Goal: Task Accomplishment & Management: Complete application form

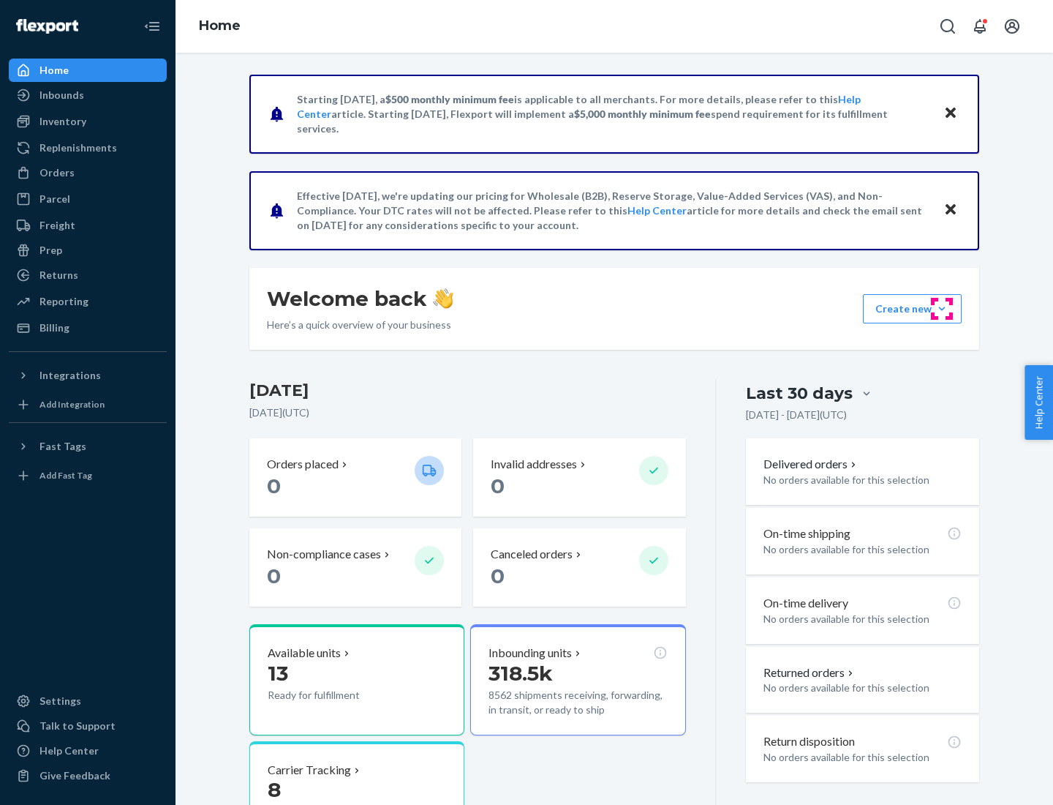
click at [942, 309] on button "Create new Create new inbound Create new order Create new product" at bounding box center [912, 308] width 99 height 29
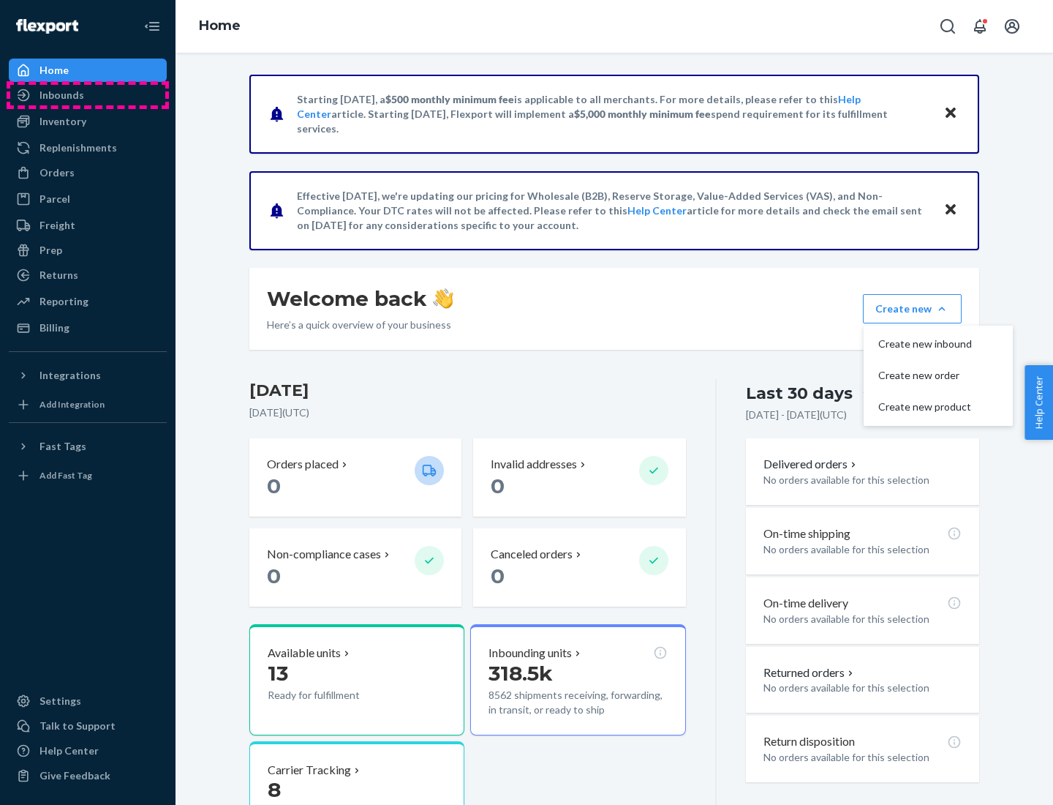
click at [88, 95] on div "Inbounds" at bounding box center [87, 95] width 155 height 20
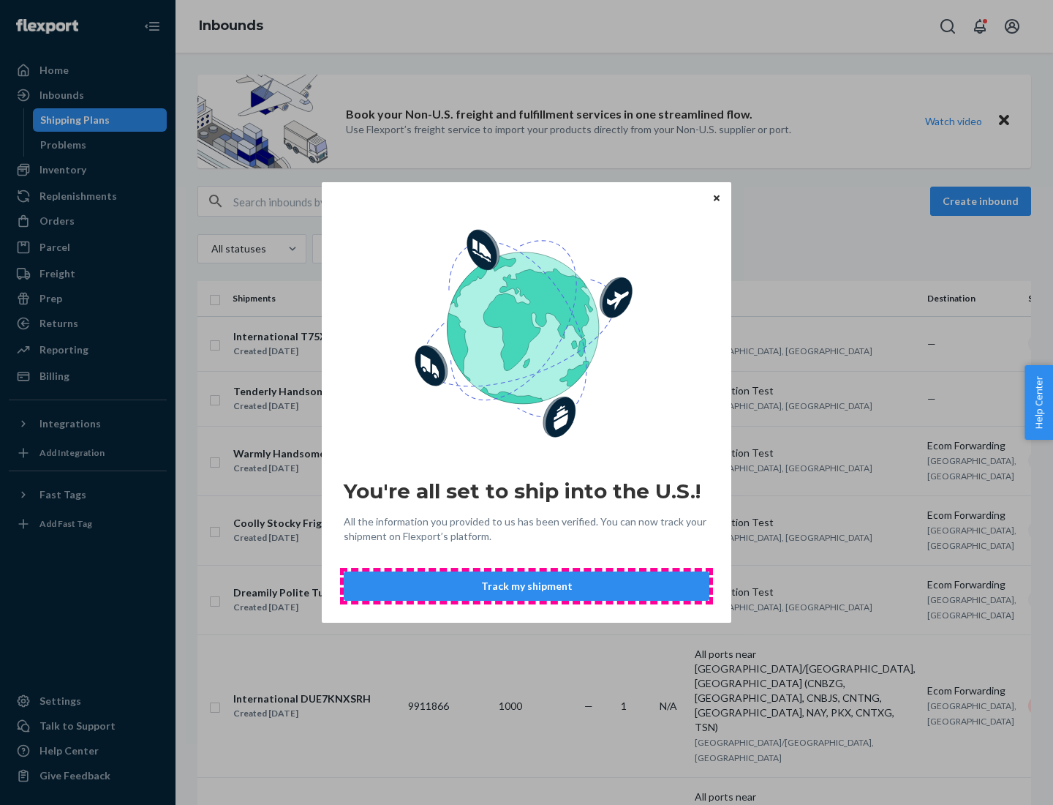
click at [527, 586] on button "Track my shipment" at bounding box center [527, 585] width 366 height 29
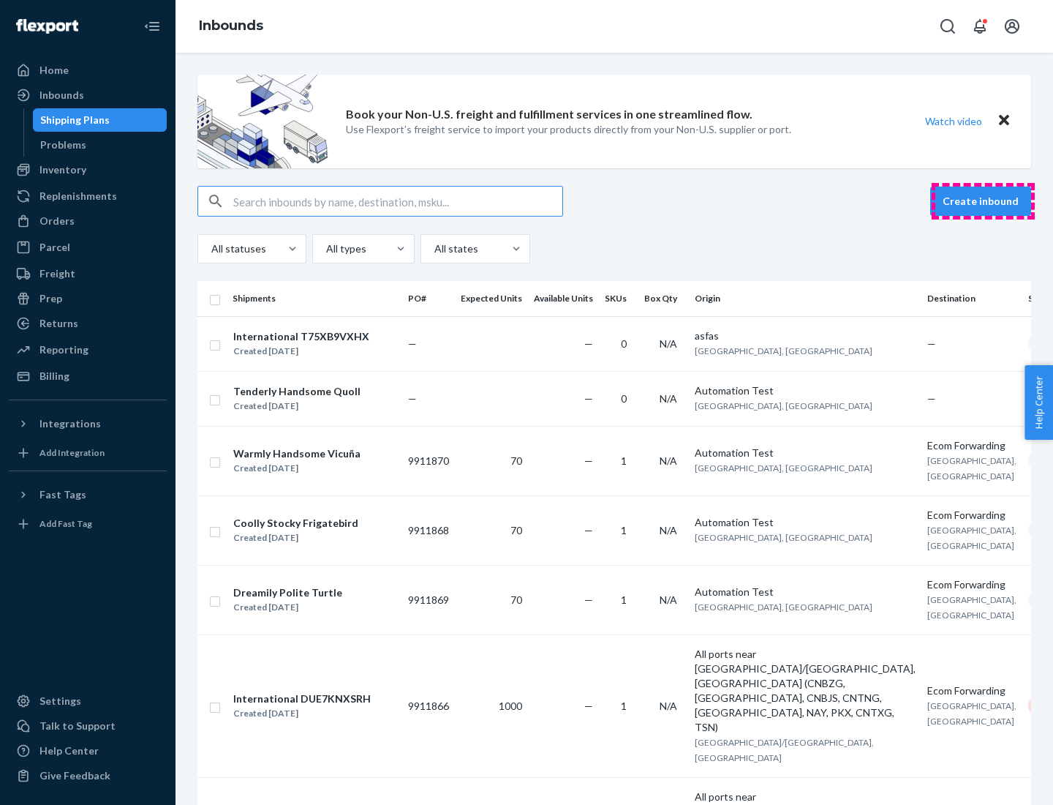
click at [983, 201] on button "Create inbound" at bounding box center [980, 201] width 101 height 29
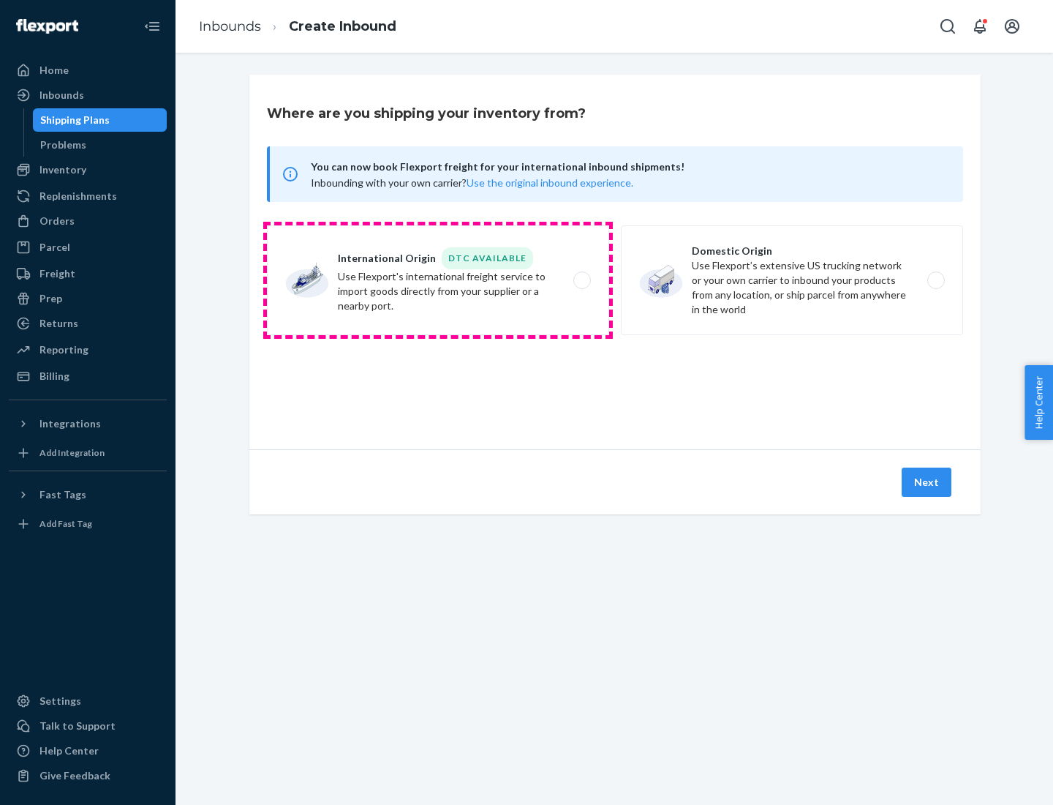
click at [438, 280] on label "International Origin DTC Available Use Flexport's international freight service…" at bounding box center [438, 280] width 342 height 110
click at [581, 280] on input "International Origin DTC Available Use Flexport's international freight service…" at bounding box center [586, 281] width 10 height 10
radio input "true"
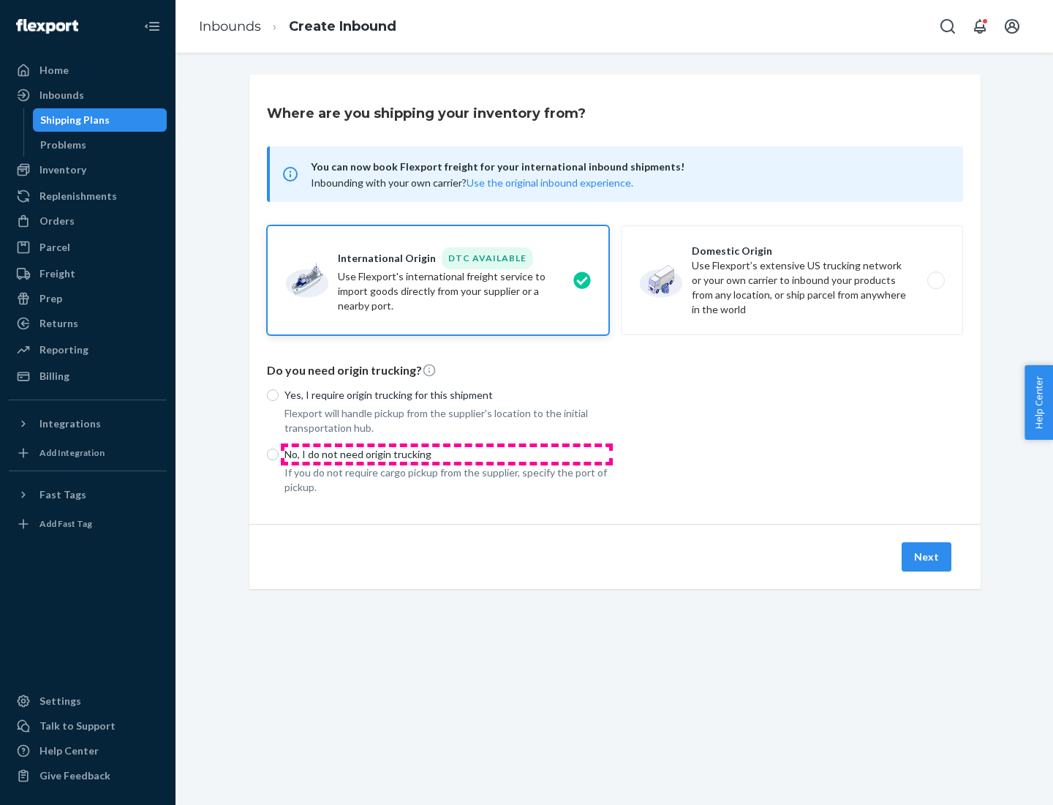
click at [447, 453] on p "No, I do not need origin trucking" at bounding box center [447, 454] width 325 height 15
click at [279, 453] on input "No, I do not need origin trucking" at bounding box center [273, 454] width 12 height 12
radio input "true"
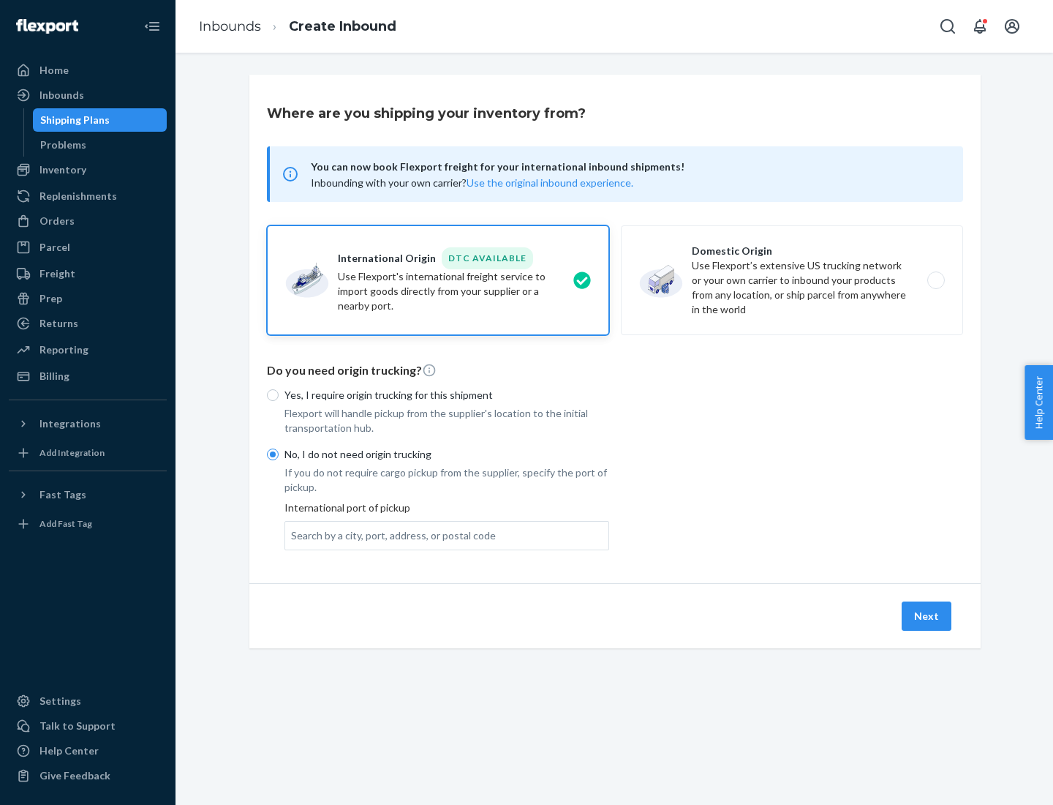
click at [390, 535] on div "Search by a city, port, address, or postal code" at bounding box center [393, 535] width 205 height 15
click at [293, 535] on input "Search by a city, port, address, or postal code" at bounding box center [291, 535] width 1 height 15
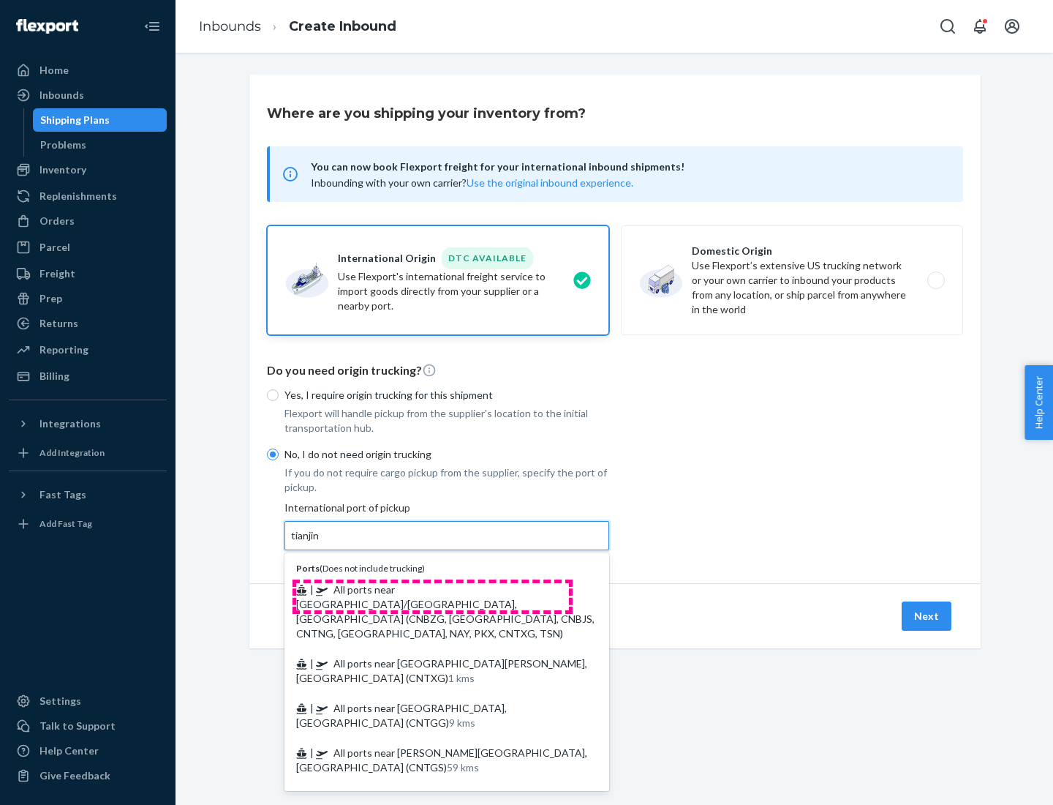
click at [432, 589] on span "| All ports near [GEOGRAPHIC_DATA]/[GEOGRAPHIC_DATA], [GEOGRAPHIC_DATA] (CNBZG,…" at bounding box center [445, 611] width 298 height 56
click at [321, 543] on input "tianjin" at bounding box center [306, 535] width 30 height 15
type input "All ports near [GEOGRAPHIC_DATA]/[GEOGRAPHIC_DATA], [GEOGRAPHIC_DATA] (CNBZG, […"
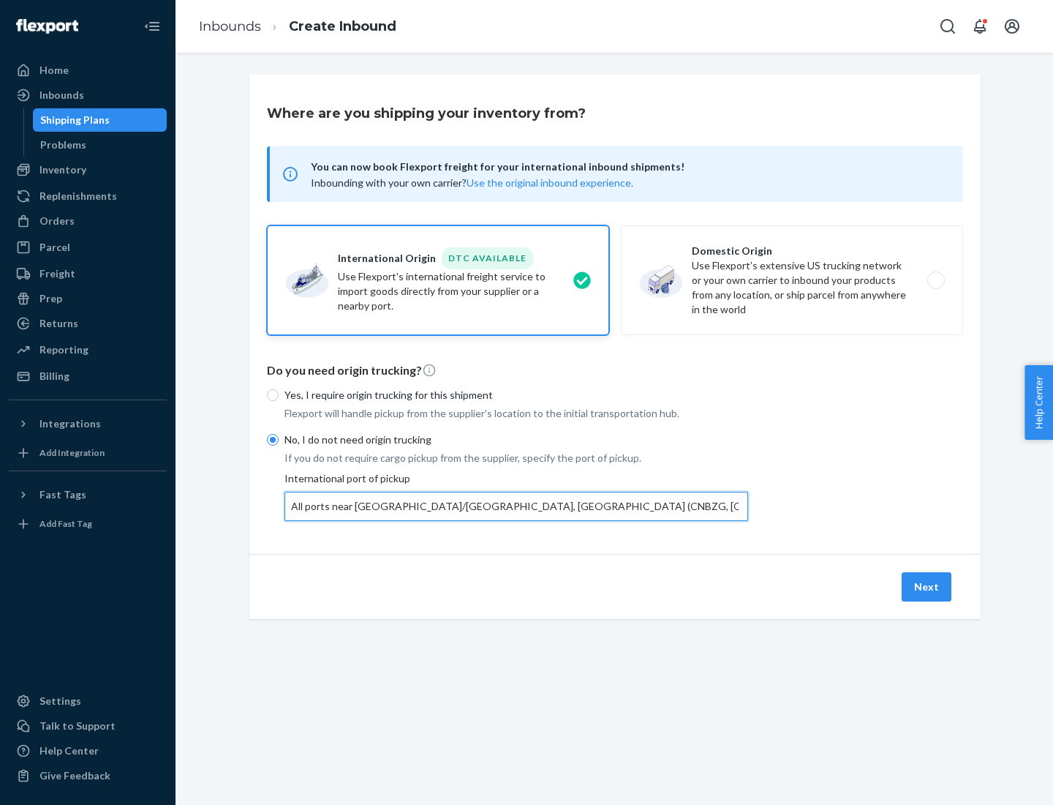
click at [927, 586] on button "Next" at bounding box center [927, 586] width 50 height 29
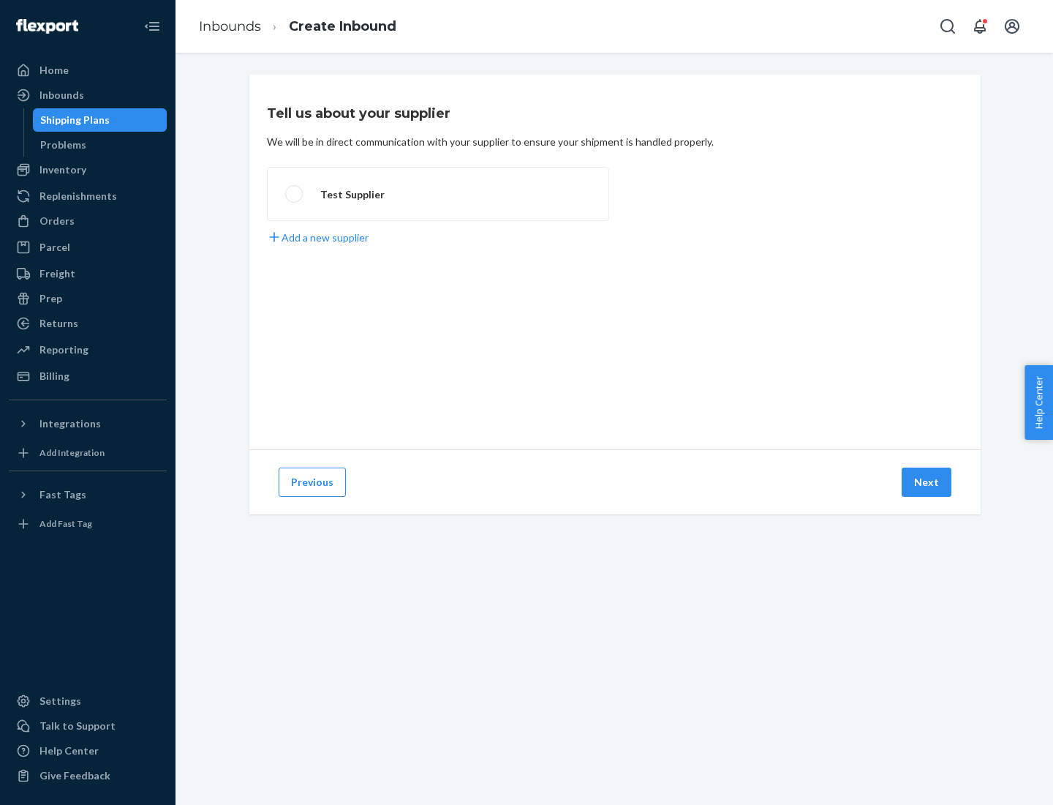
click at [438, 194] on label "Test Supplier" at bounding box center [438, 194] width 342 height 54
click at [295, 194] on input "Test Supplier" at bounding box center [290, 194] width 10 height 10
radio input "true"
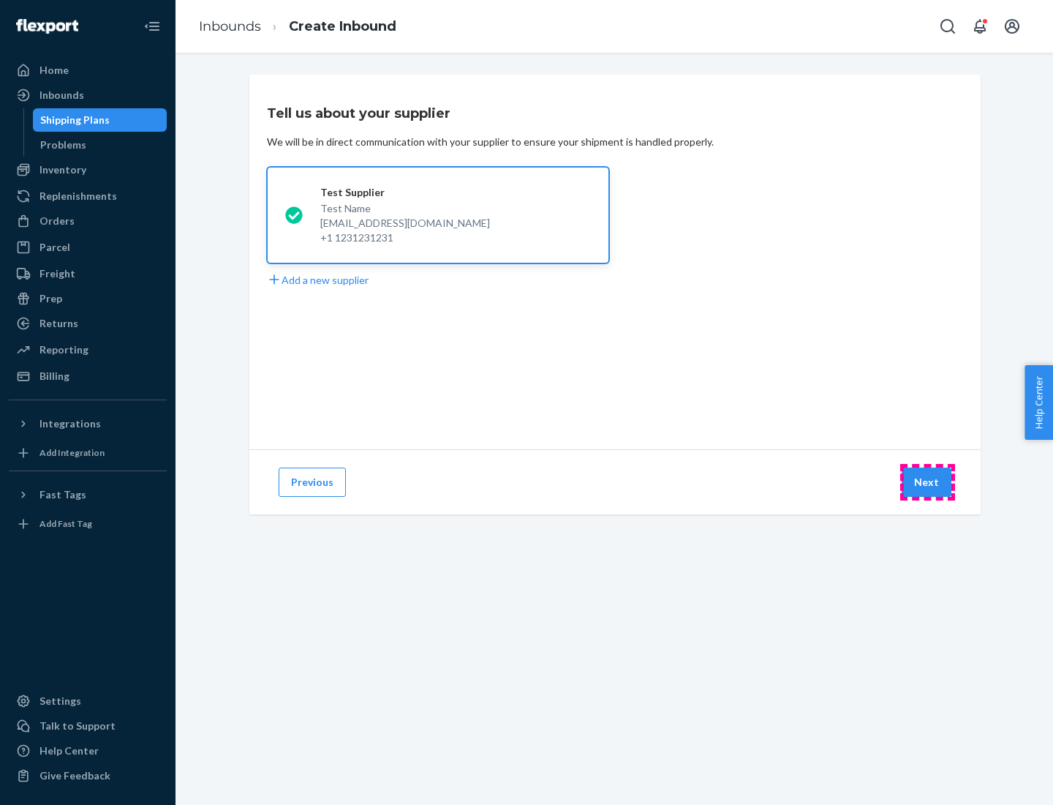
click at [927, 482] on button "Next" at bounding box center [927, 481] width 50 height 29
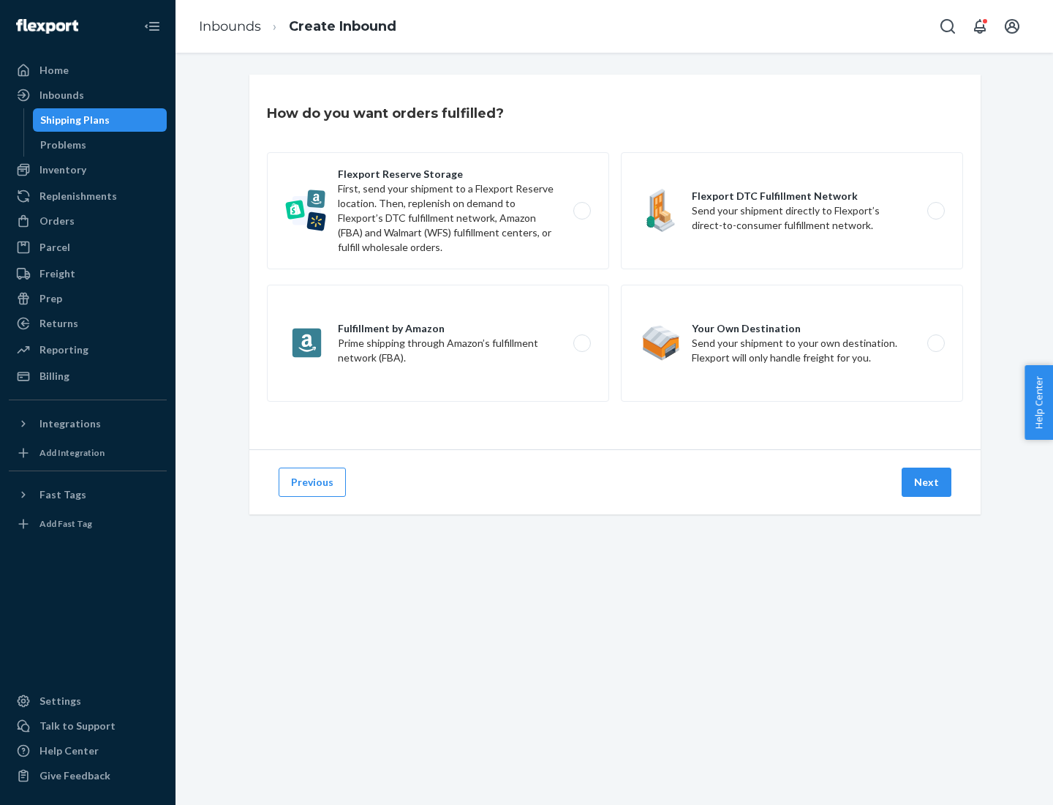
click at [438, 211] on label "Flexport Reserve Storage First, send your shipment to a Flexport Reserve locati…" at bounding box center [438, 210] width 342 height 117
click at [581, 211] on input "Flexport Reserve Storage First, send your shipment to a Flexport Reserve locati…" at bounding box center [586, 211] width 10 height 10
radio input "true"
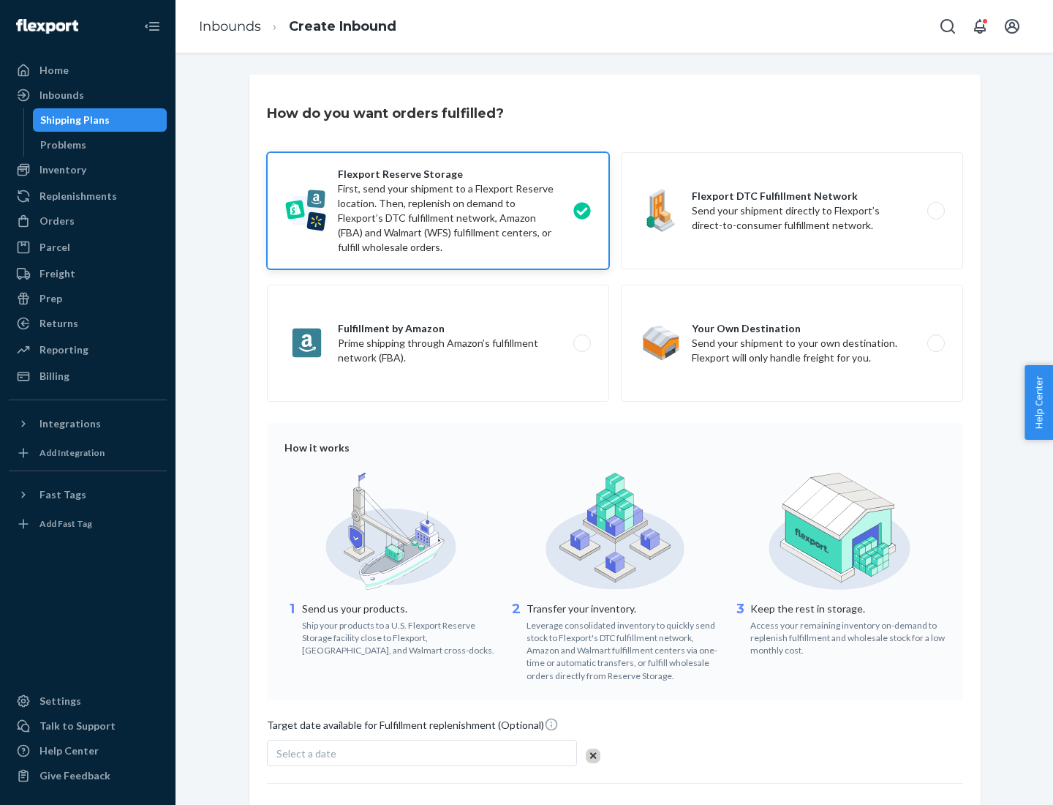
scroll to position [120, 0]
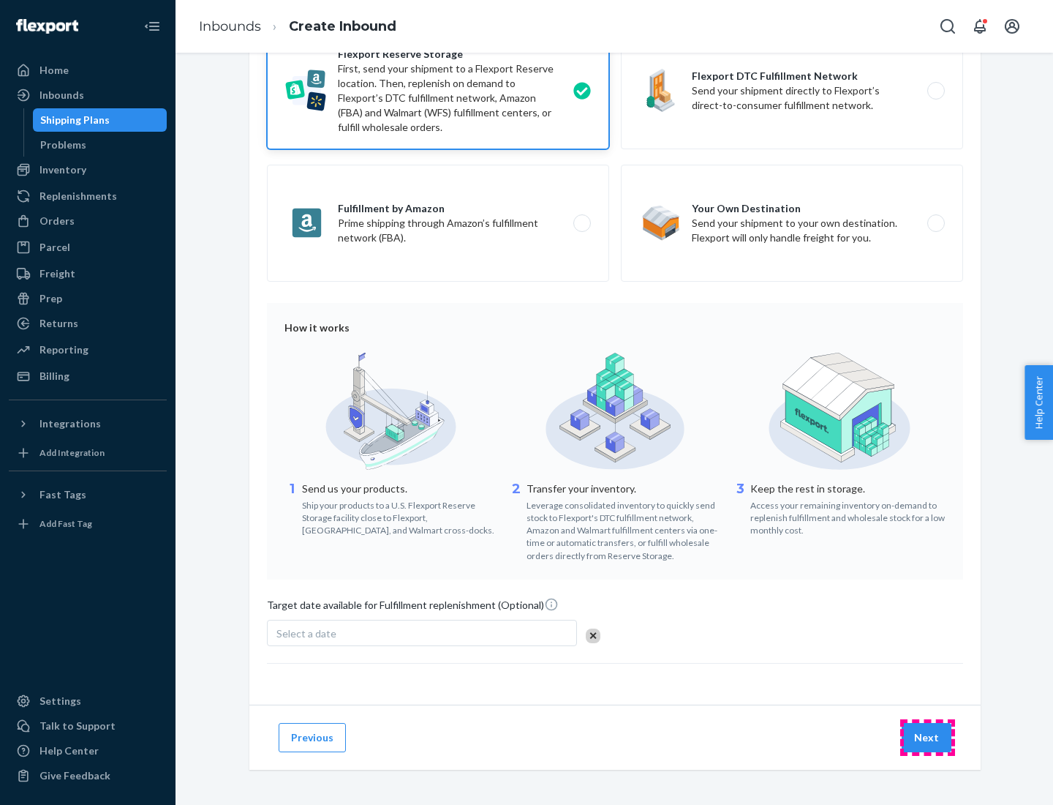
click at [927, 737] on button "Next" at bounding box center [927, 737] width 50 height 29
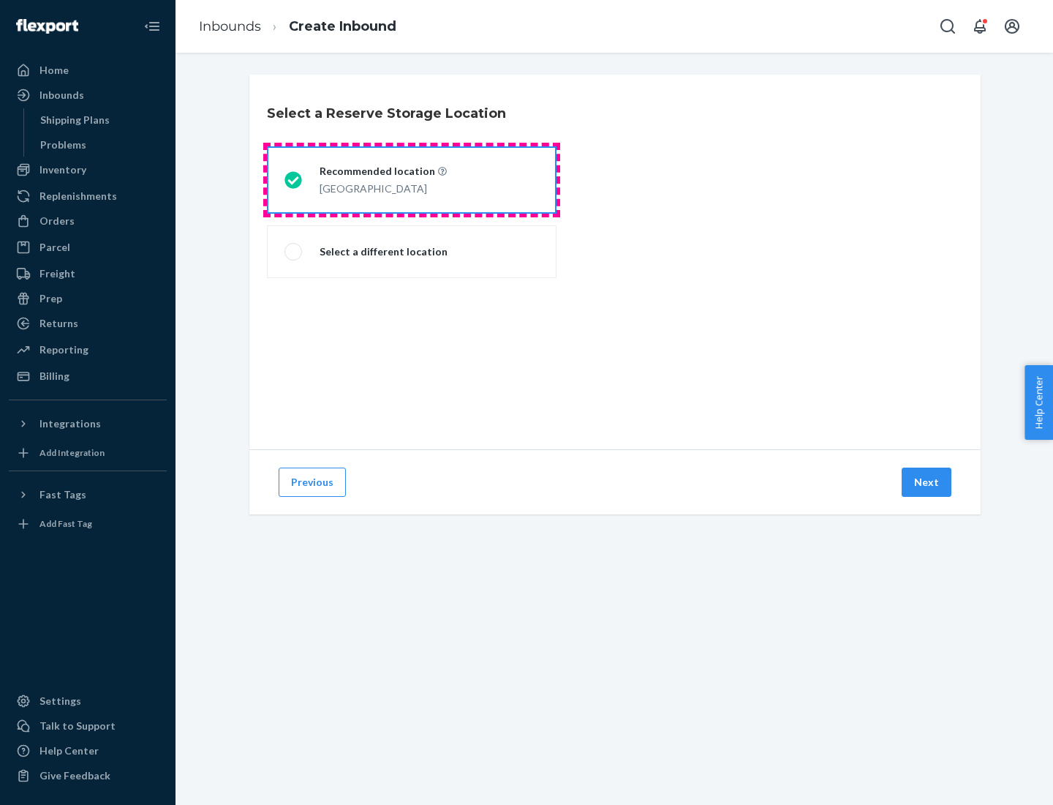
click at [412, 180] on div "[GEOGRAPHIC_DATA]" at bounding box center [383, 187] width 127 height 18
click at [294, 180] on input "Recommended location [GEOGRAPHIC_DATA]" at bounding box center [290, 181] width 10 height 10
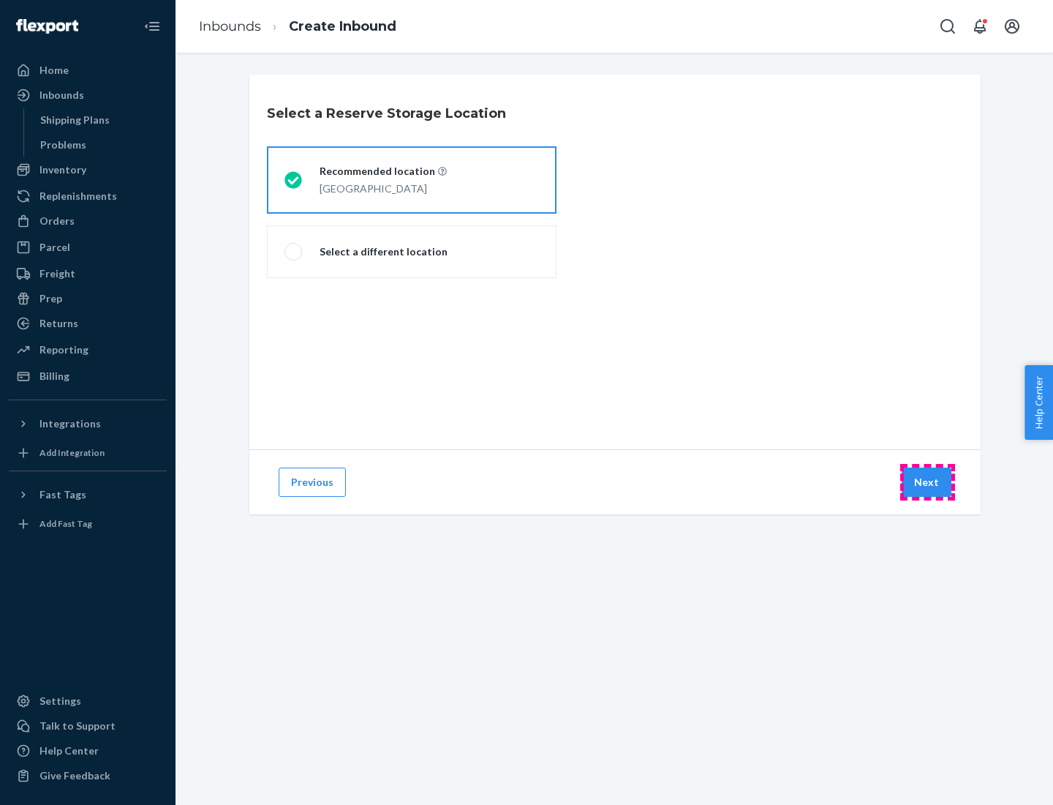
click at [927, 482] on button "Next" at bounding box center [927, 481] width 50 height 29
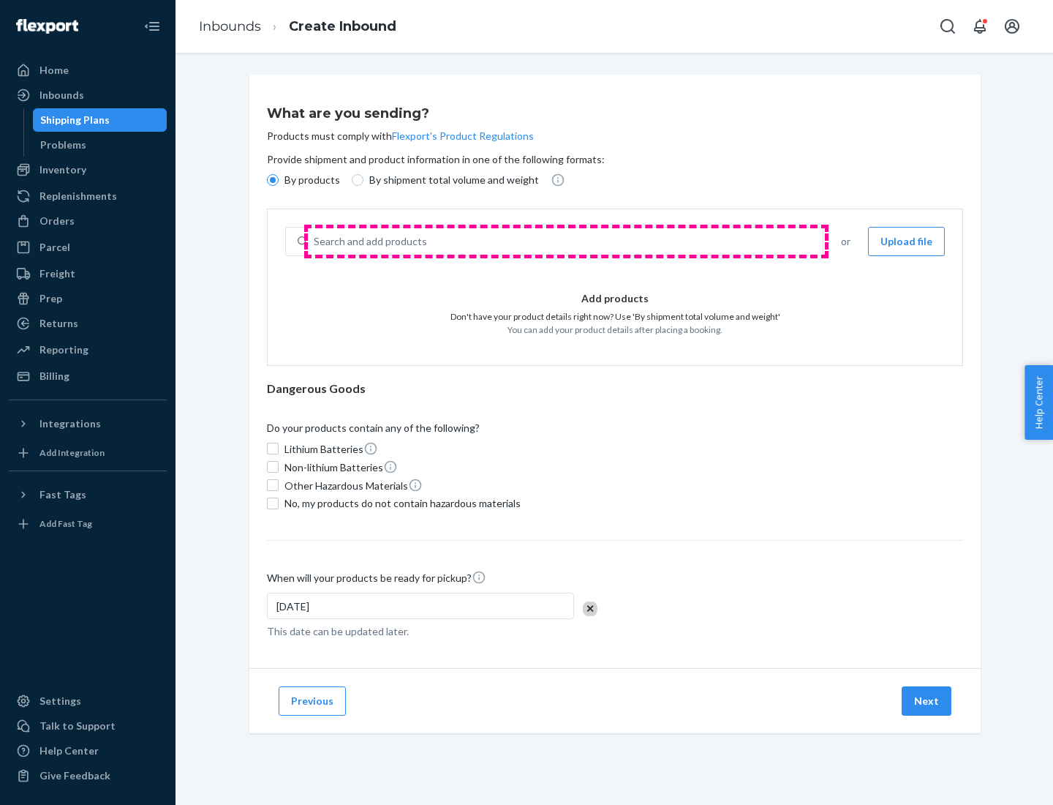
click at [566, 241] on div "Search and add products" at bounding box center [565, 241] width 515 height 26
click at [315, 241] on input "Search and add products" at bounding box center [314, 241] width 1 height 15
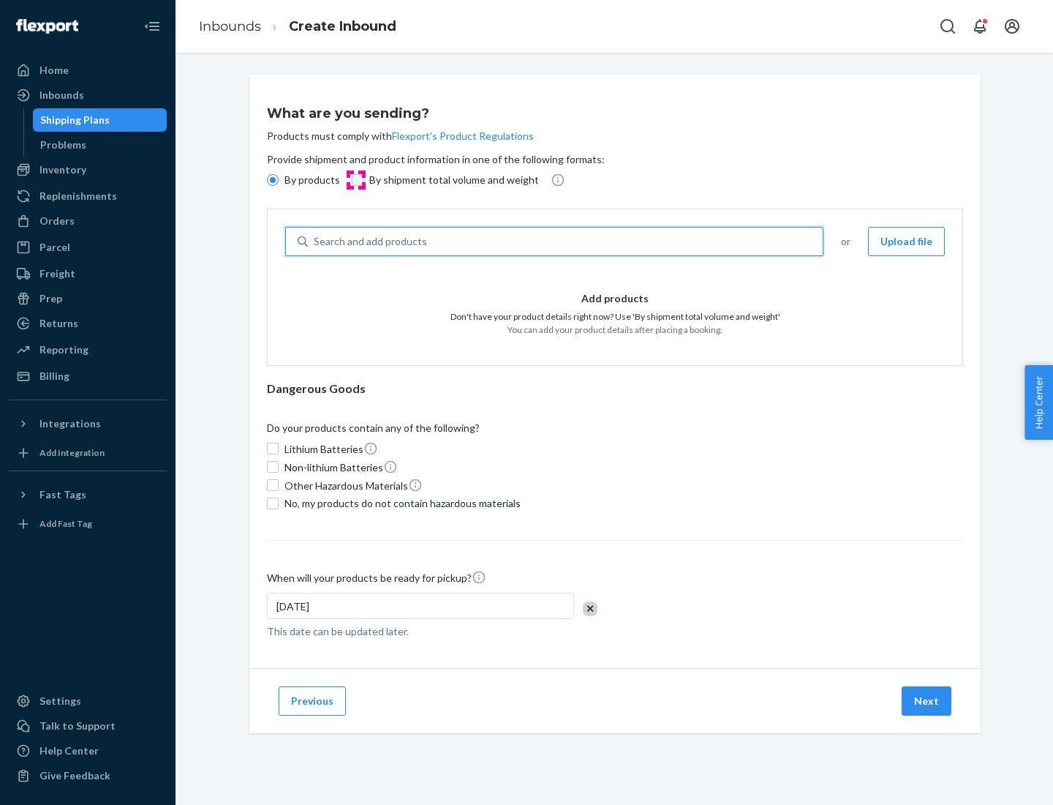
click at [355, 180] on input "By shipment total volume and weight" at bounding box center [358, 180] width 12 height 12
radio input "true"
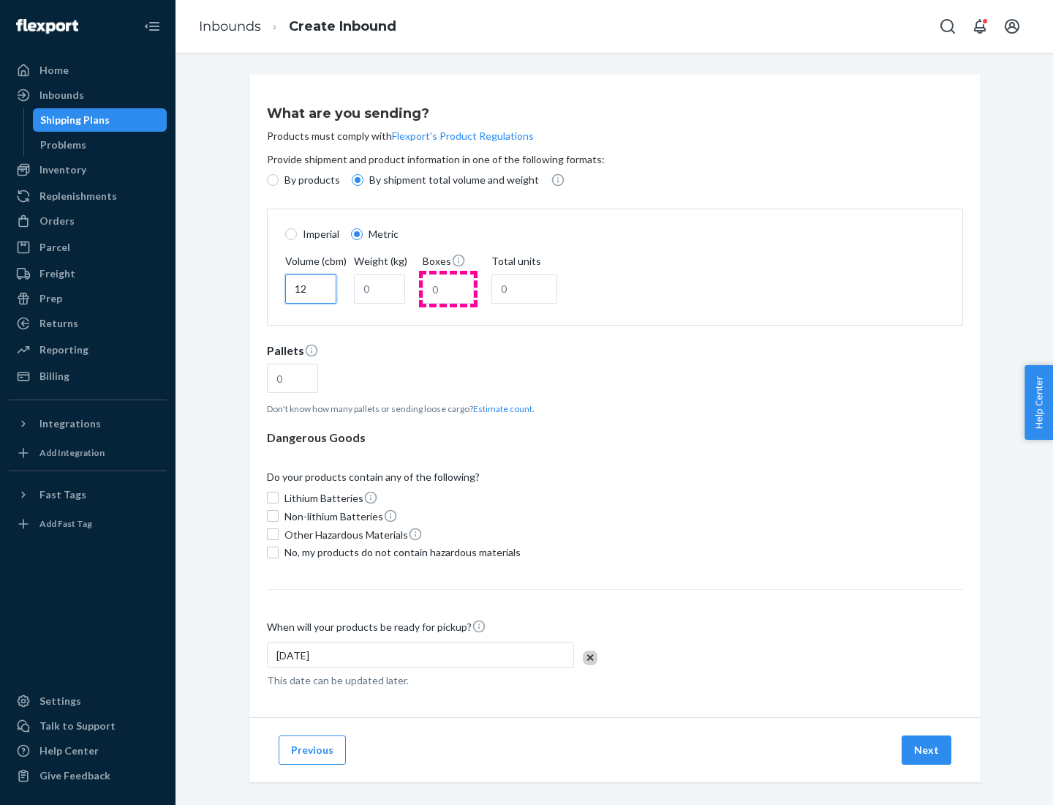
type input "12"
type input "22"
type input "222"
type input "121"
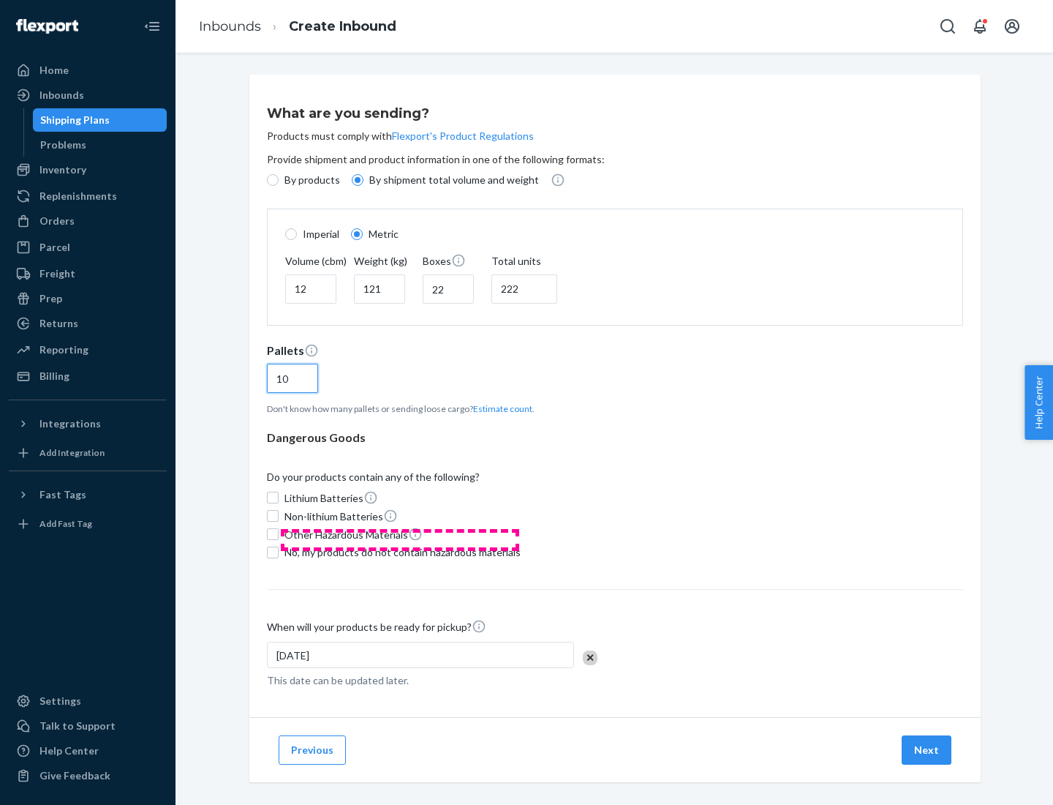
scroll to position [12, 0]
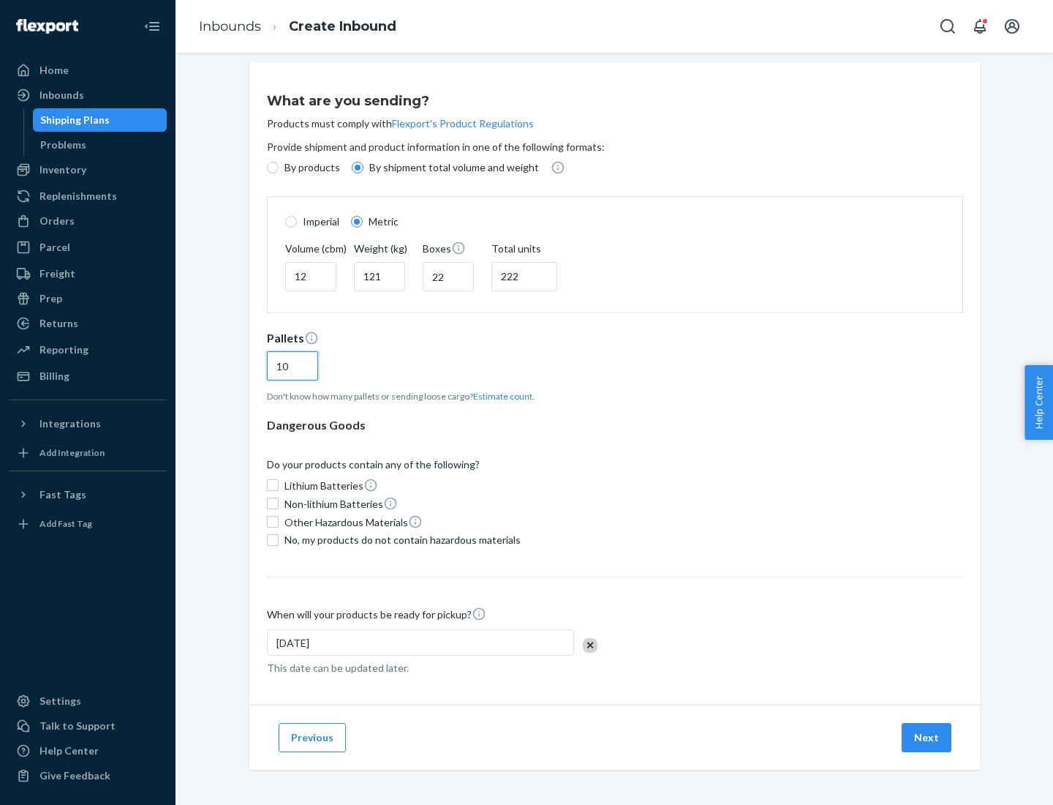
type input "10"
click at [400, 539] on span "No, my products do not contain hazardous materials" at bounding box center [403, 539] width 236 height 15
click at [279, 539] on input "No, my products do not contain hazardous materials" at bounding box center [273, 540] width 12 height 12
checkbox input "true"
click at [927, 737] on button "Next" at bounding box center [927, 737] width 50 height 29
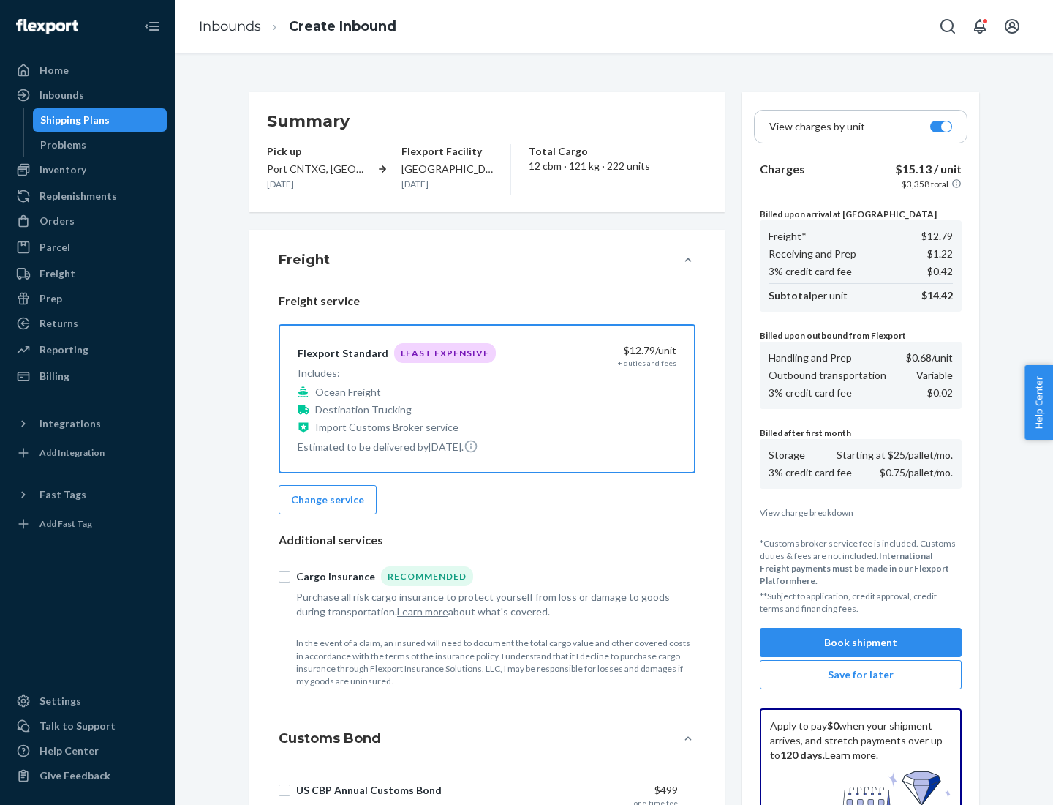
scroll to position [214, 0]
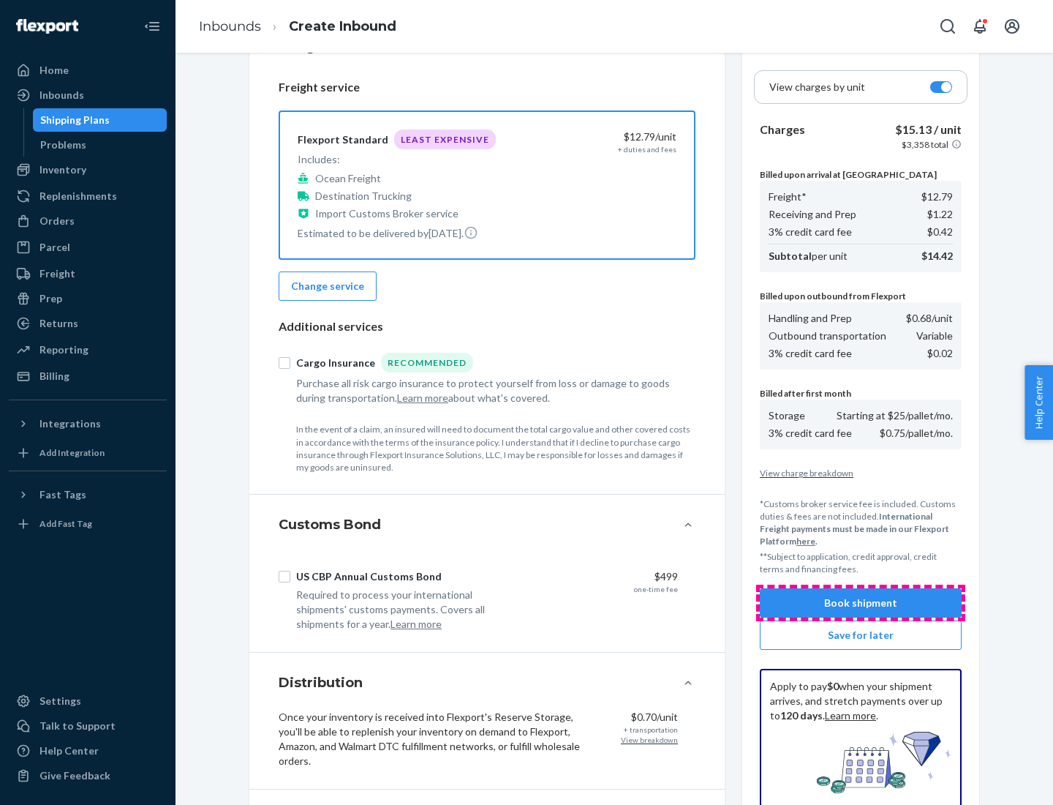
click at [861, 603] on button "Book shipment" at bounding box center [861, 602] width 202 height 29
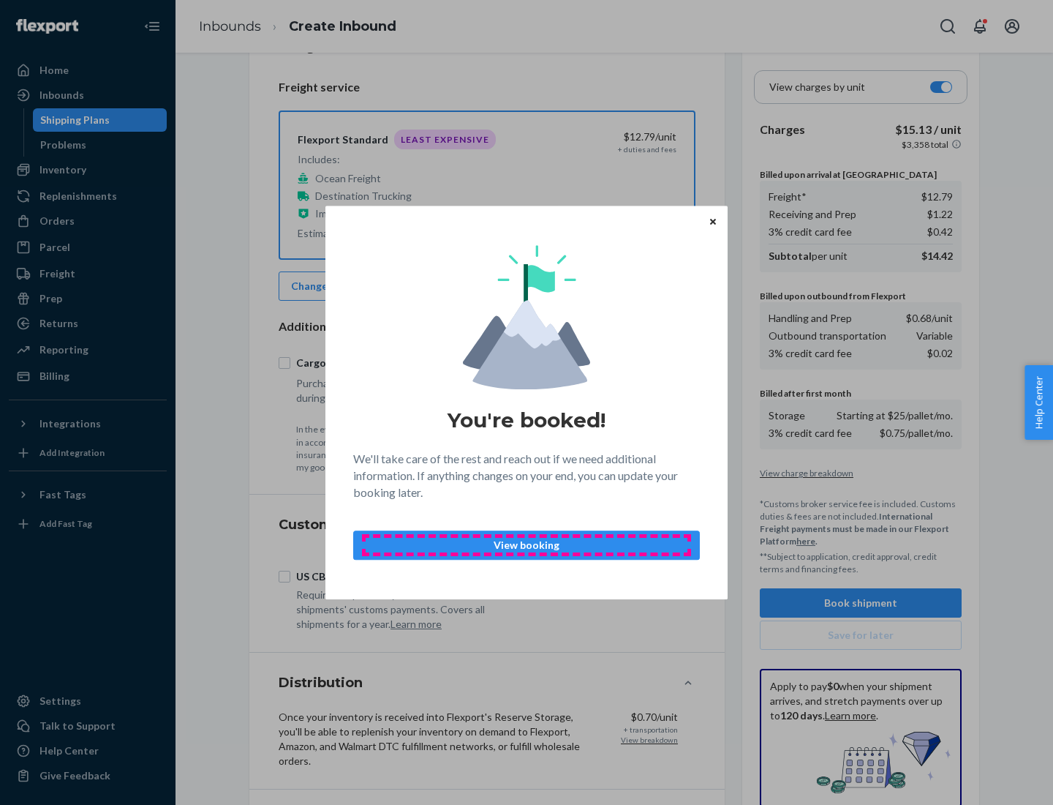
click at [527, 544] on p "View booking" at bounding box center [527, 545] width 322 height 15
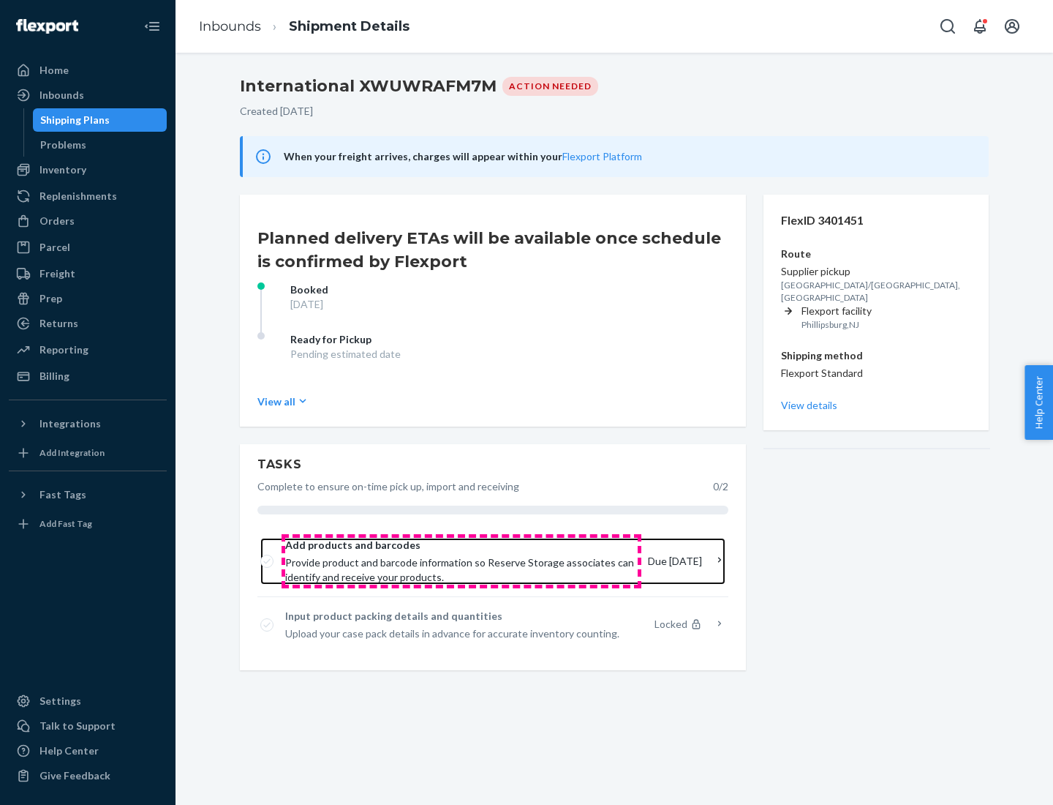
click at [462, 561] on span "Provide product and barcode information so Reserve Storage associates can ident…" at bounding box center [460, 569] width 351 height 29
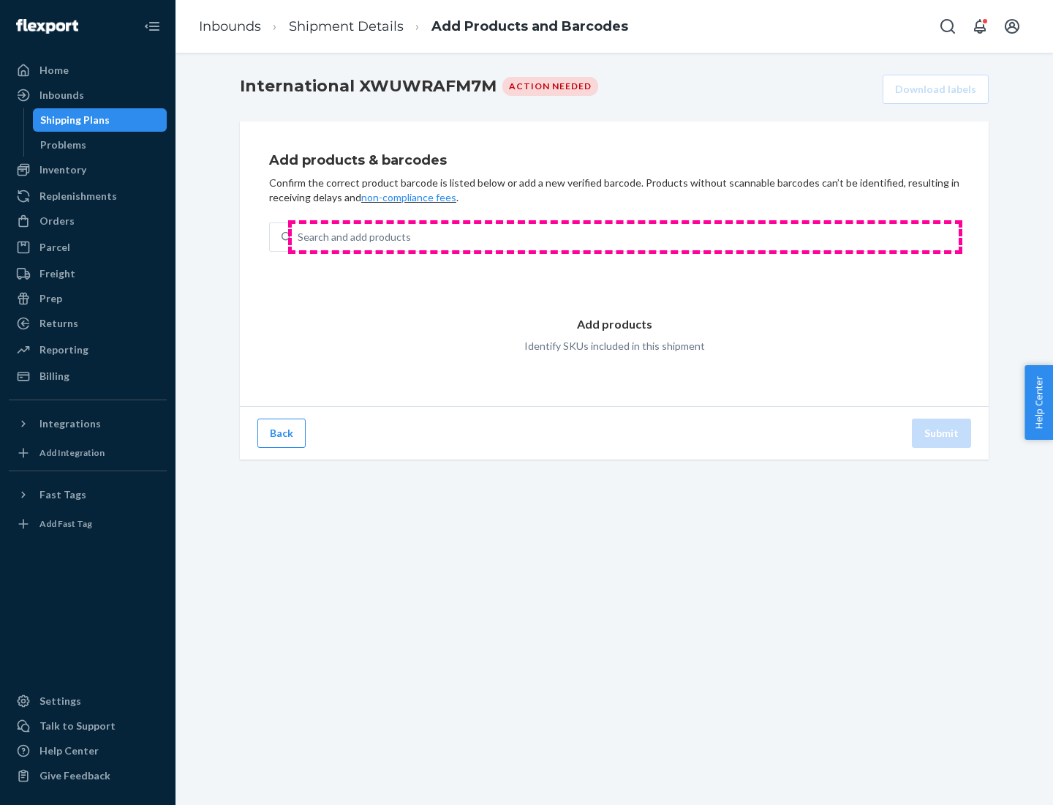
click at [625, 237] on div "Search and add products" at bounding box center [625, 237] width 667 height 26
click at [299, 237] on input "Search and add products" at bounding box center [298, 237] width 1 height 15
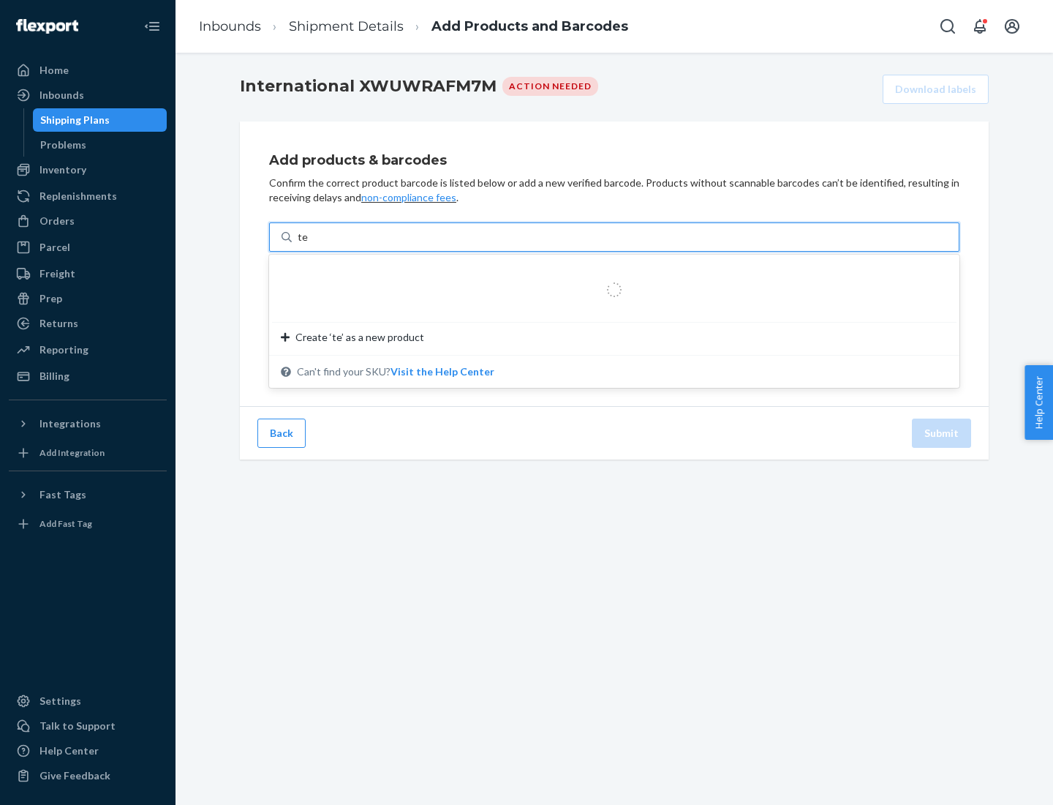
type input "test"
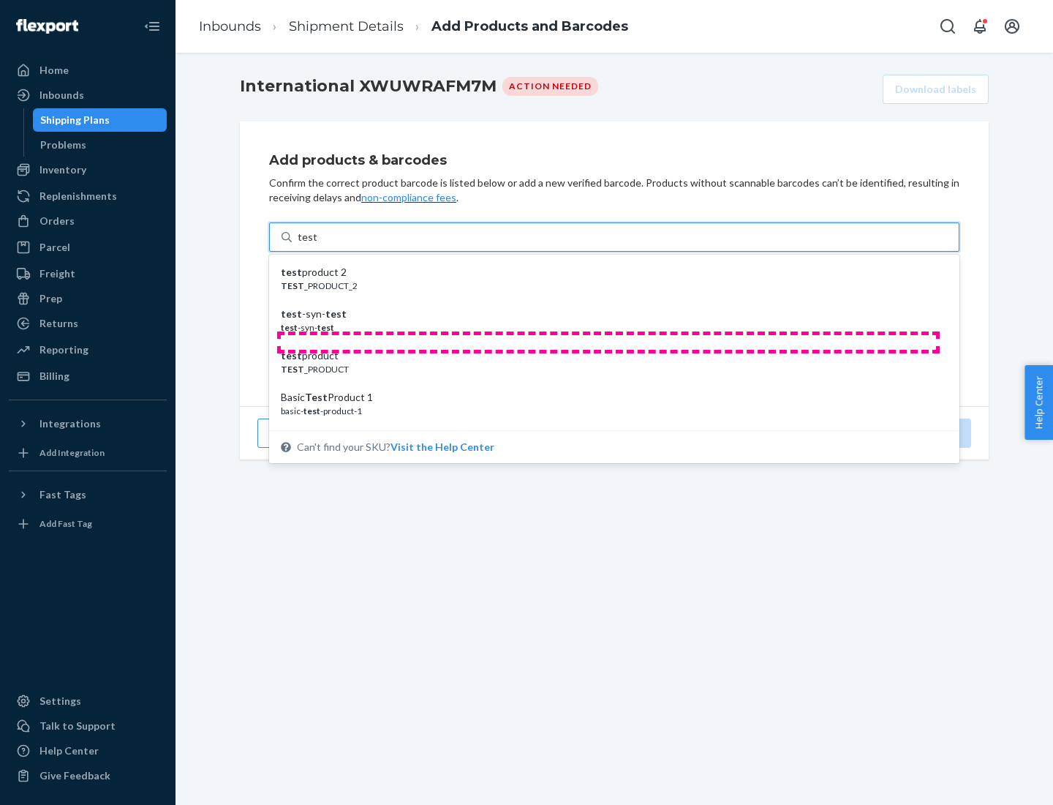
scroll to position [55, 0]
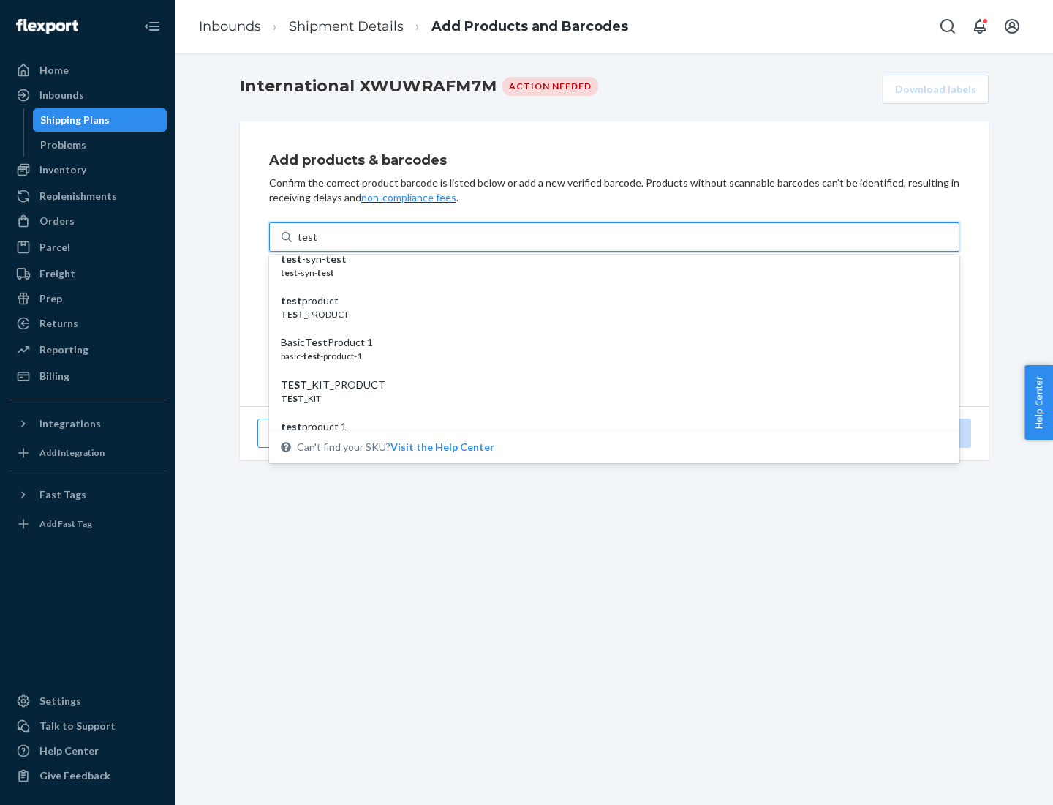
click at [609, 342] on div "Basic Test Product 1" at bounding box center [608, 342] width 655 height 15
click at [317, 244] on input "test" at bounding box center [307, 237] width 19 height 15
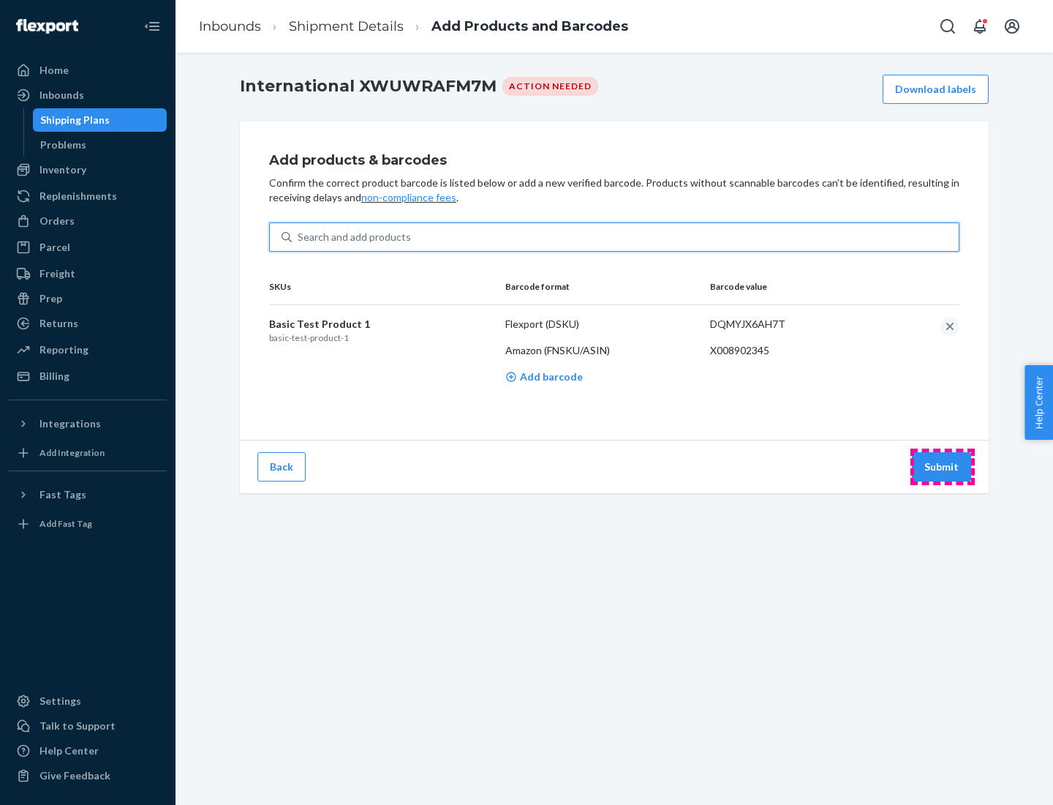
click at [942, 466] on button "Submit" at bounding box center [941, 466] width 59 height 29
